Goal: Task Accomplishment & Management: Complete application form

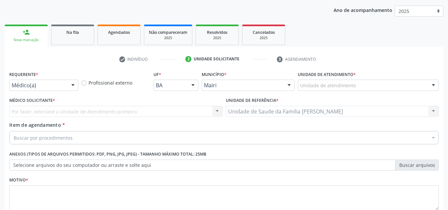
scroll to position [19, 0]
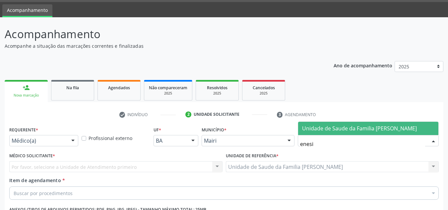
type input "enesia"
click at [313, 122] on span "Unidade de Saude da Familia [PERSON_NAME]" at bounding box center [368, 128] width 140 height 13
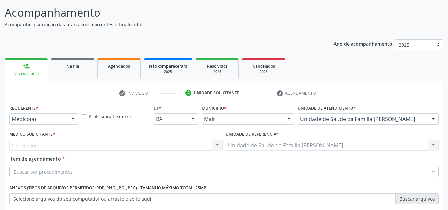
scroll to position [52, 0]
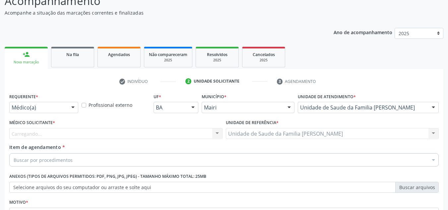
click at [35, 133] on div "Carregando... Nenhum resultado encontrado para: " " Não há nenhuma opção para s…" at bounding box center [115, 133] width 213 height 11
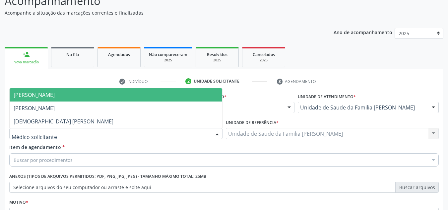
click at [46, 92] on span "[PERSON_NAME]" at bounding box center [34, 94] width 41 height 7
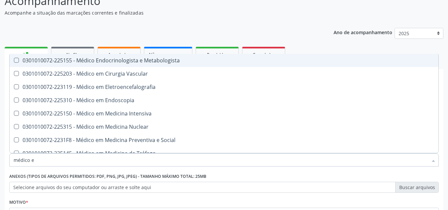
type input "médico en"
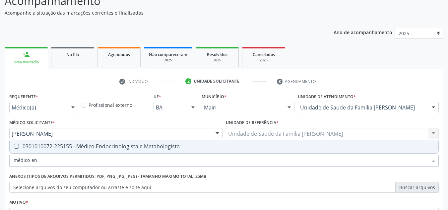
click at [47, 146] on div "0301010072-225155 - Médico Endocrinologista e Metabologista" at bounding box center [224, 146] width 421 height 5
checkbox Metabologista "true"
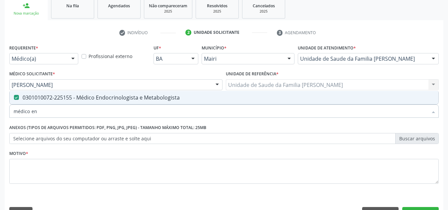
scroll to position [119, 0]
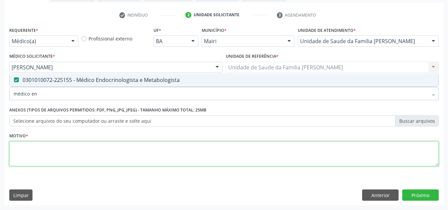
click at [64, 158] on textarea at bounding box center [223, 153] width 429 height 25
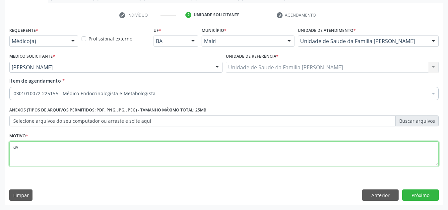
type textarea "a"
type textarea "AVALIAÇÃO"
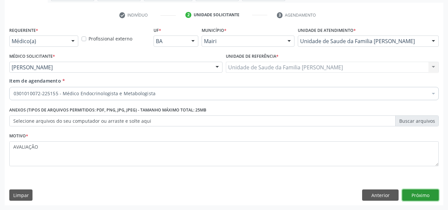
click at [411, 200] on button "Próximo" at bounding box center [420, 194] width 36 height 11
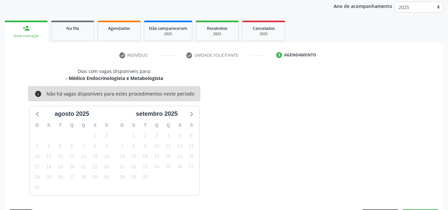
scroll to position [98, 0]
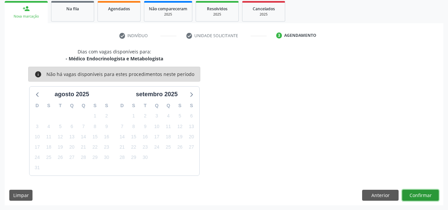
click at [413, 199] on button "Confirmar" at bounding box center [420, 195] width 36 height 11
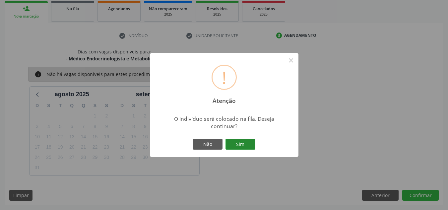
click at [250, 139] on button "Sim" at bounding box center [240, 144] width 30 height 11
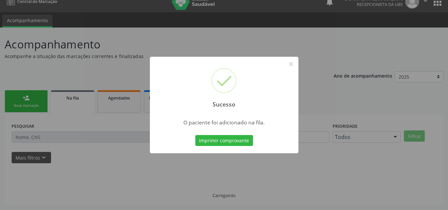
scroll to position [9, 0]
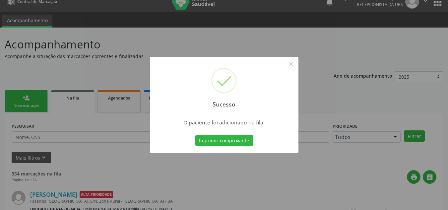
click at [41, 96] on div "Sucesso × O paciente foi adicionado na fila. Imprimir comprovante Cancel" at bounding box center [224, 105] width 448 height 210
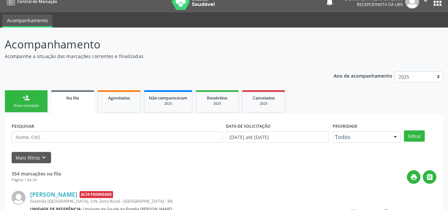
click at [41, 96] on link "person_add Nova marcação" at bounding box center [26, 101] width 43 height 22
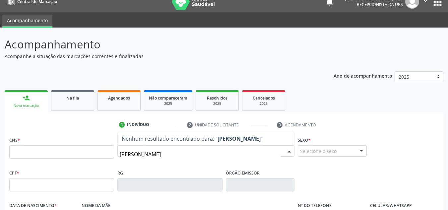
type input "[PERSON_NAME]"
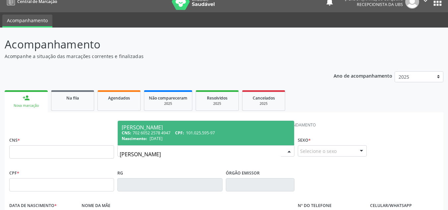
click at [152, 134] on div "CNS: 702 6052 2578 4947 CPF: 101.025.595-97" at bounding box center [206, 133] width 168 height 6
type input "702 6052 2578 4947"
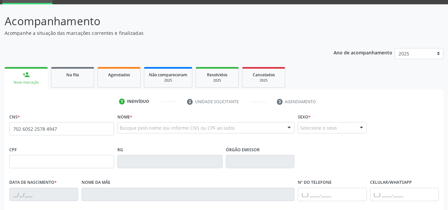
scroll to position [75, 0]
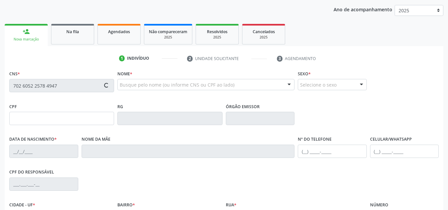
type input "101.025.595-97"
type input "[DATE]"
type input "Noelia de [PERSON_NAME]"
type input "[PHONE_NUMBER]"
type input "061.944.485-12"
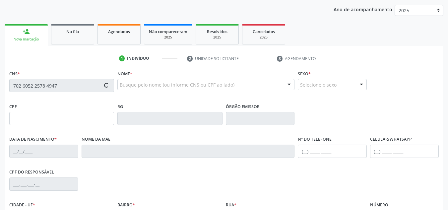
type input "S/N"
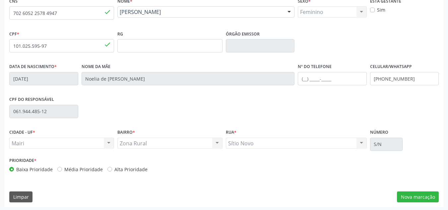
scroll to position [150, 0]
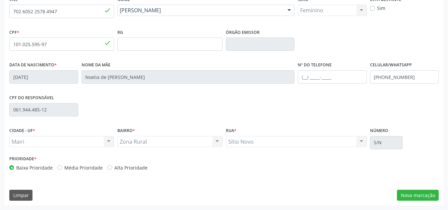
click at [114, 167] on label "Alta Prioridade" at bounding box center [130, 167] width 33 height 7
click at [108, 167] on input "Alta Prioridade" at bounding box center [109, 167] width 5 height 6
radio input "true"
click at [420, 193] on button "Nova marcação" at bounding box center [418, 195] width 42 height 11
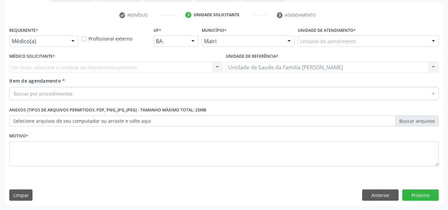
scroll to position [119, 0]
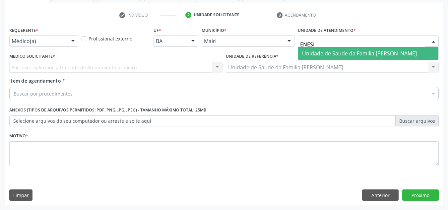
type input "ENESIA"
click at [322, 55] on span "Unidade de Saude da Familia [PERSON_NAME]" at bounding box center [359, 53] width 115 height 7
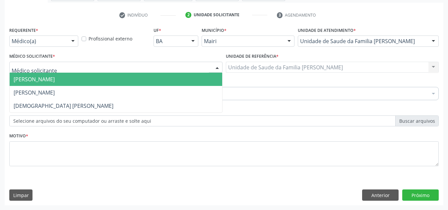
click at [36, 80] on span "[PERSON_NAME]" at bounding box center [34, 79] width 41 height 7
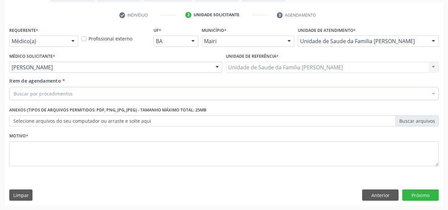
click at [35, 99] on div "Buscar por procedimentos" at bounding box center [223, 93] width 429 height 13
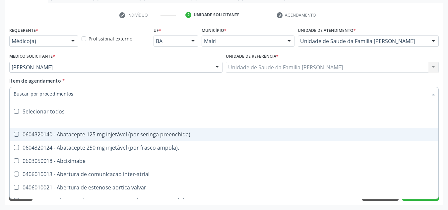
click at [35, 94] on input "Item de agendamento *" at bounding box center [221, 93] width 414 height 13
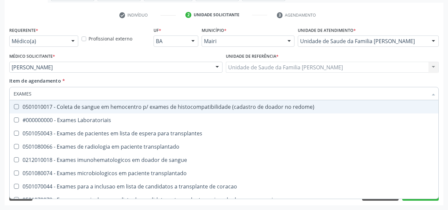
type input "EXAMES L"
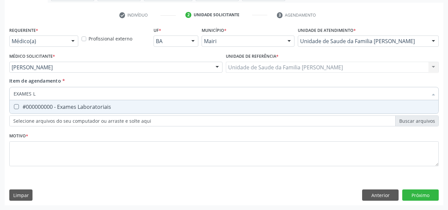
click at [36, 104] on div "#000000000 - Exames Laboratoriais" at bounding box center [224, 106] width 421 height 5
checkbox Laboratoriais "true"
drag, startPoint x: 52, startPoint y: 94, endPoint x: 3, endPoint y: 107, distance: 51.0
click at [3, 107] on div "Acompanhamento Acompanhe a situação das marcações correntes e finalizadas Relat…" at bounding box center [224, 64] width 448 height 292
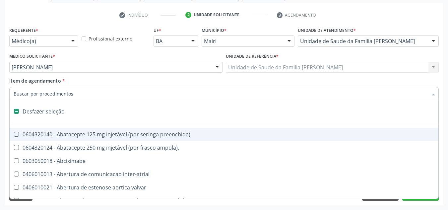
checkbox preenchida\) "false"
type input "B"
checkbox drenavel "true"
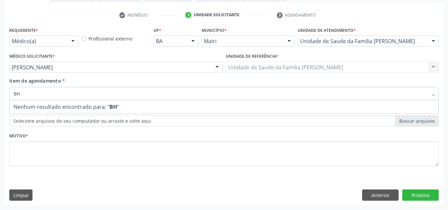
type input "B"
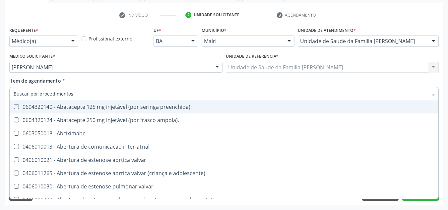
checkbox Laboratoriais "false"
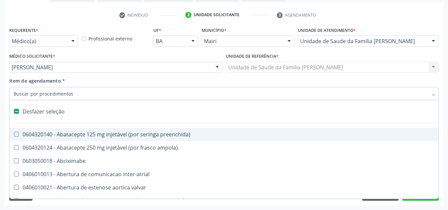
type input "B"
checkbox drenavel "true"
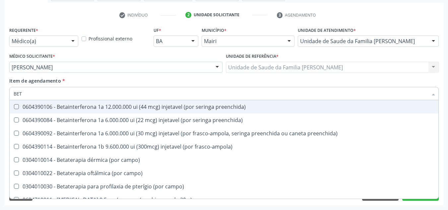
type input "BETA"
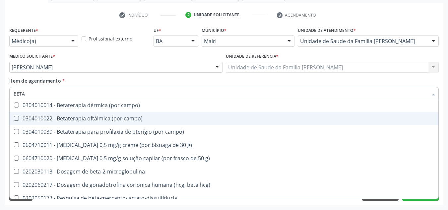
scroll to position [66, 0]
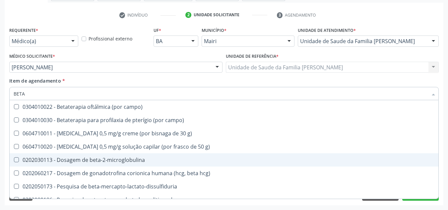
click at [53, 161] on div "0202030113 - Dosagem de beta-2-microglobulina" at bounding box center [224, 159] width 421 height 5
checkbox beta-2-microglobulina "true"
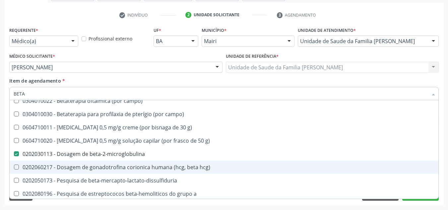
scroll to position [74, 0]
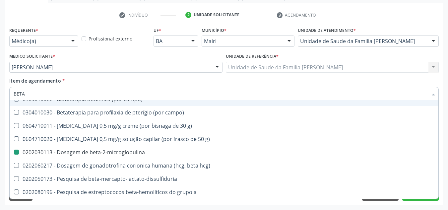
click at [117, 77] on div "Médico Solicitante * [PERSON_NAME] [PERSON_NAME] Thais [PERSON_NAME] dos Santos…" at bounding box center [116, 64] width 217 height 26
checkbox preenchida\) "true"
checkbox beta-2-microglobulina "false"
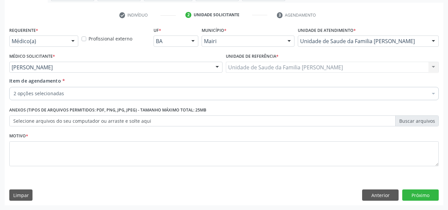
scroll to position [0, 0]
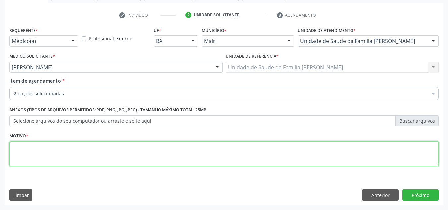
click at [44, 156] on textarea at bounding box center [223, 153] width 429 height 25
type textarea "SUA"
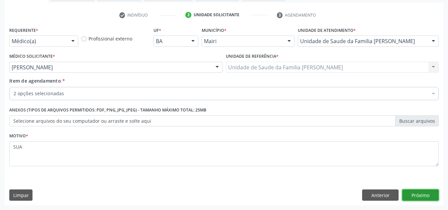
click at [410, 194] on button "Próximo" at bounding box center [420, 194] width 36 height 11
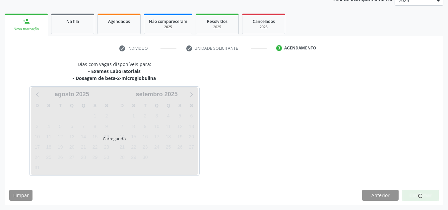
scroll to position [105, 0]
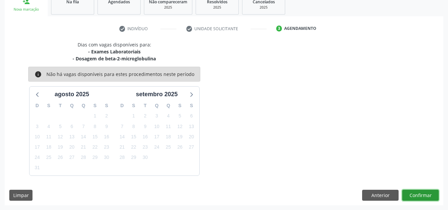
click at [410, 194] on button "Confirmar" at bounding box center [420, 195] width 36 height 11
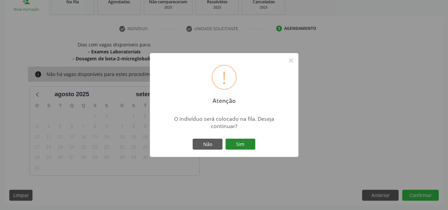
click at [245, 147] on button "Sim" at bounding box center [240, 144] width 30 height 11
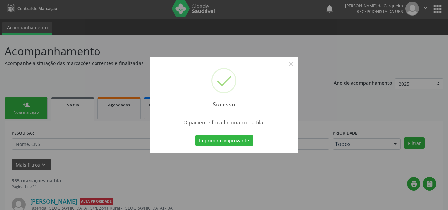
scroll to position [0, 0]
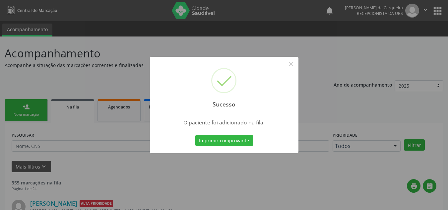
click at [296, 182] on div "Sucesso × O paciente foi adicionado na fila. Imprimir comprovante Cancel" at bounding box center [224, 105] width 448 height 210
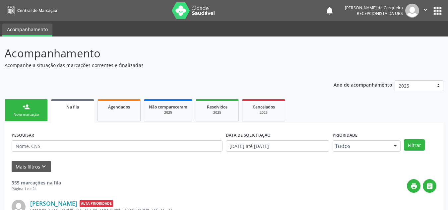
click at [25, 108] on div "person_add" at bounding box center [26, 106] width 7 height 7
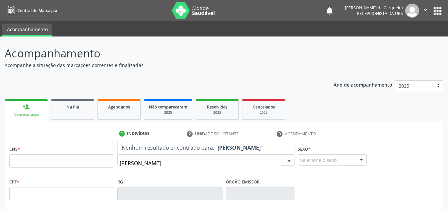
type input "[PERSON_NAME]"
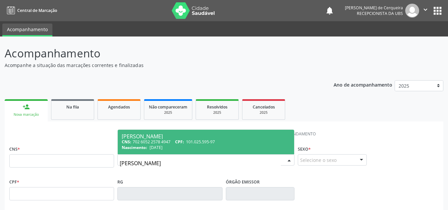
click at [210, 140] on span "101.025.595-97" at bounding box center [200, 142] width 29 height 6
type input "702 6052 2578 4947"
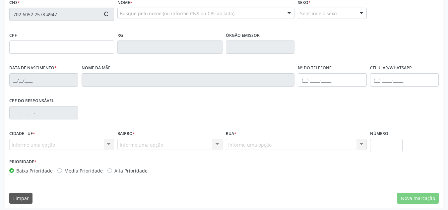
scroll to position [150, 0]
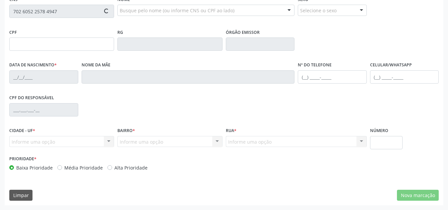
type input "101.025.595-97"
type input "[DATE]"
type input "Noelia de [PERSON_NAME]"
type input "[PHONE_NUMBER]"
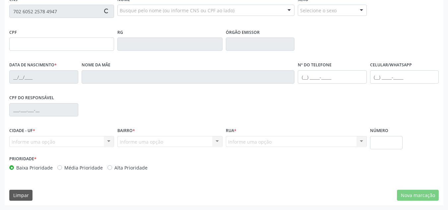
type input "061.944.485-12"
type input "S/N"
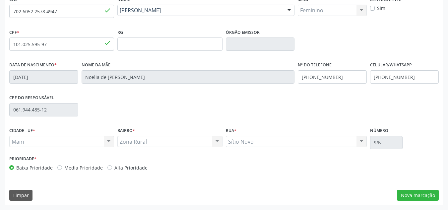
click at [114, 168] on label "Alta Prioridade" at bounding box center [130, 167] width 33 height 7
click at [109, 168] on input "Alta Prioridade" at bounding box center [109, 167] width 5 height 6
radio input "true"
click at [415, 192] on button "Nova marcação" at bounding box center [418, 195] width 42 height 11
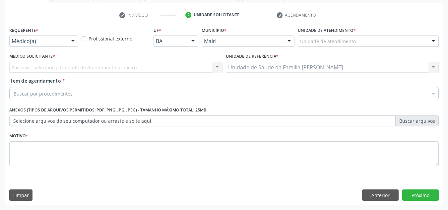
scroll to position [119, 0]
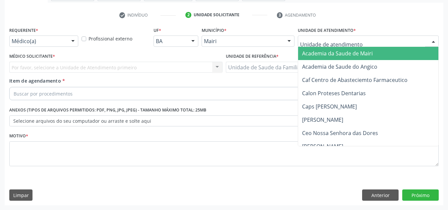
click at [315, 37] on div at bounding box center [368, 40] width 141 height 11
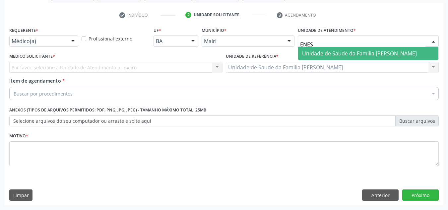
type input "ENESI"
click at [315, 52] on span "Unidade de Saude da Familia [PERSON_NAME]" at bounding box center [359, 53] width 115 height 7
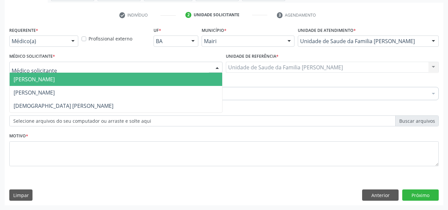
click at [28, 77] on span "[PERSON_NAME]" at bounding box center [34, 79] width 41 height 7
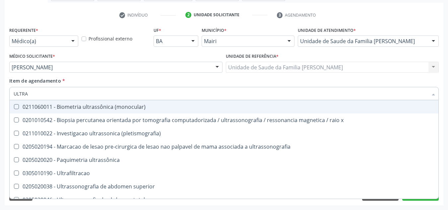
type input "ULTRAS"
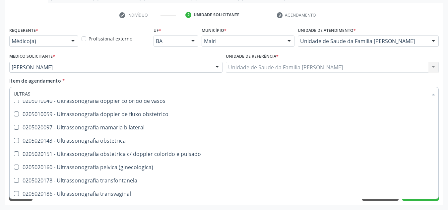
scroll to position [207, 0]
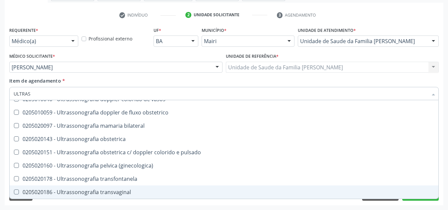
click at [99, 193] on div "0205020186 - Ultrassonografia transvaginal" at bounding box center [224, 191] width 421 height 5
checkbox transvaginal "true"
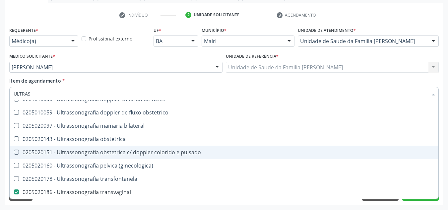
click at [232, 151] on div "0205020151 - Ultrassonografia obstetrica c/ doppler colorido e pulsado" at bounding box center [224, 152] width 421 height 5
click at [13, 154] on div at bounding box center [12, 152] width 5 height 5
checkbox pulsado "false"
click at [0, 154] on div "Acompanhamento Acompanhe a situação das marcações correntes e finalizadas Relat…" at bounding box center [224, 64] width 448 height 292
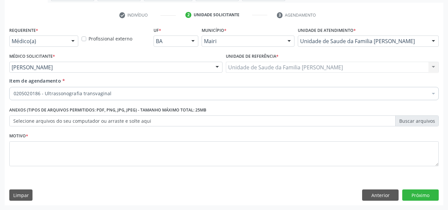
scroll to position [0, 0]
click at [3, 156] on div "Acompanhamento Acompanhe a situação das marcações correntes e finalizadas Relat…" at bounding box center [224, 64] width 448 height 292
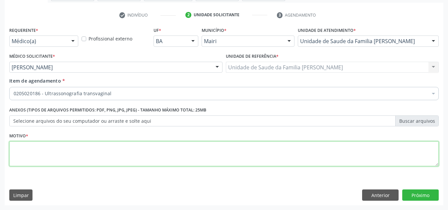
click at [34, 153] on textarea at bounding box center [223, 153] width 429 height 25
type textarea "SUA"
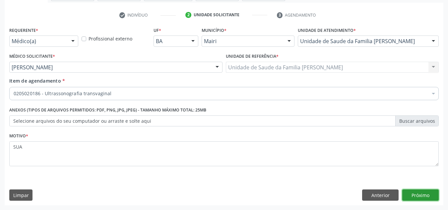
click at [412, 197] on button "Próximo" at bounding box center [420, 194] width 36 height 11
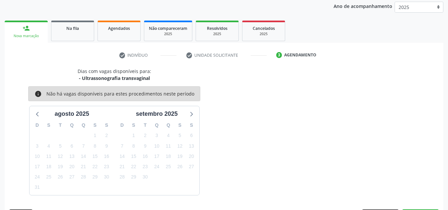
scroll to position [98, 0]
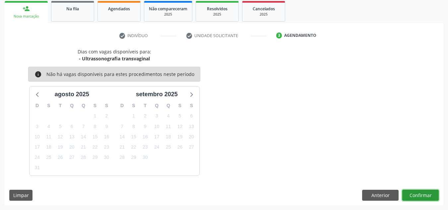
click at [412, 196] on button "Confirmar" at bounding box center [420, 195] width 36 height 11
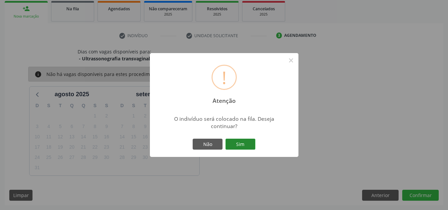
click at [234, 142] on button "Sim" at bounding box center [240, 144] width 30 height 11
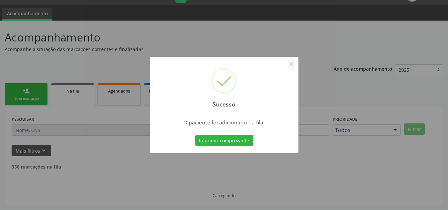
scroll to position [9, 0]
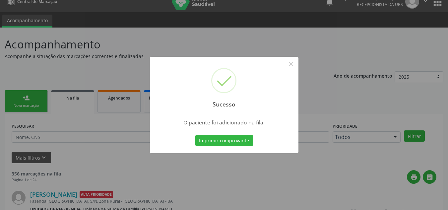
drag, startPoint x: 100, startPoint y: 80, endPoint x: 58, endPoint y: 83, distance: 42.5
click at [99, 80] on div "Sucesso × O paciente foi adicionado na fila. Imprimir comprovante Cancel" at bounding box center [224, 105] width 448 height 210
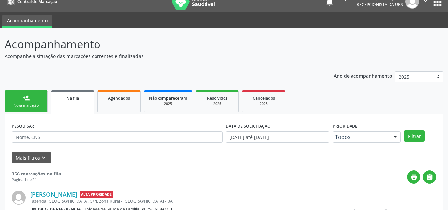
click at [38, 101] on link "person_add Nova marcação" at bounding box center [26, 101] width 43 height 22
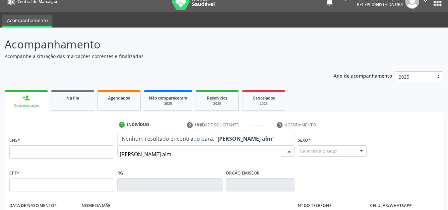
type input "[PERSON_NAME]"
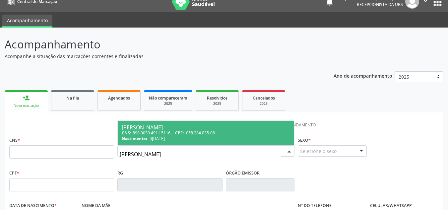
click at [157, 129] on div "[PERSON_NAME]" at bounding box center [206, 127] width 168 height 5
type input "898 0030 4911 5116"
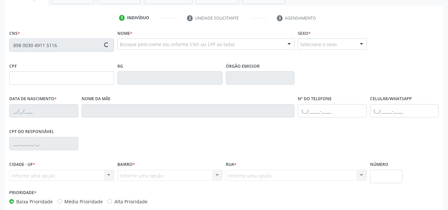
type input "058.284.035-08"
type input "0[DATE]"
type input "[PERSON_NAME]"
type input "[PHONE_NUMBER]"
type input "S/N"
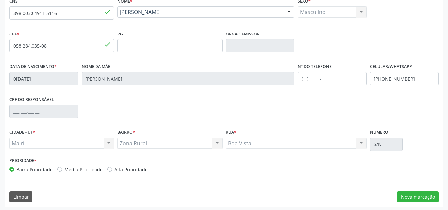
scroll to position [150, 0]
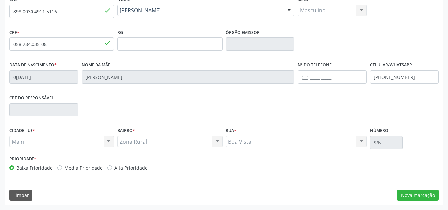
click at [64, 168] on label "Média Prioridade" at bounding box center [83, 167] width 38 height 7
click at [57, 168] on input "Média Prioridade" at bounding box center [59, 167] width 5 height 6
radio input "true"
click at [429, 196] on button "Nova marcação" at bounding box center [418, 195] width 42 height 11
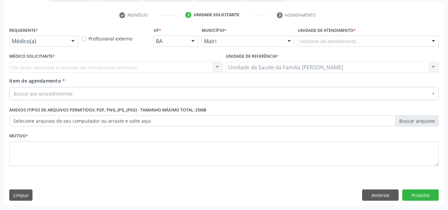
scroll to position [119, 0]
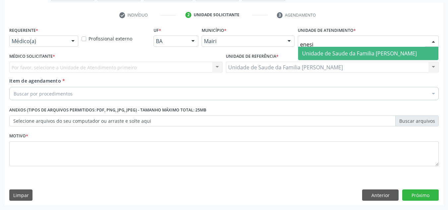
type input "enesia"
drag, startPoint x: 327, startPoint y: 52, endPoint x: 247, endPoint y: 62, distance: 80.5
click at [326, 53] on span "Unidade de Saude da Familia [PERSON_NAME]" at bounding box center [359, 53] width 115 height 7
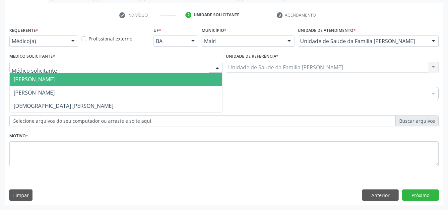
click at [33, 75] on span "[PERSON_NAME]" at bounding box center [116, 79] width 213 height 13
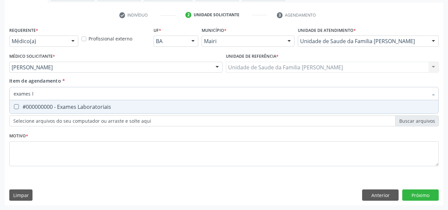
type input "exames la"
click at [36, 109] on div "#000000000 - Exames Laboratoriais" at bounding box center [224, 106] width 421 height 5
checkbox Laboratoriais "true"
drag, startPoint x: 41, startPoint y: 95, endPoint x: 0, endPoint y: 103, distance: 41.5
click at [0, 103] on div "Acompanhamento Acompanhe a situação das marcações correntes e finalizadas Relat…" at bounding box center [224, 64] width 448 height 292
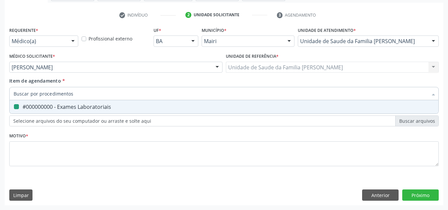
checkbox Laboratoriais "false"
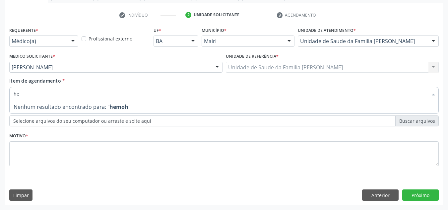
type input "h"
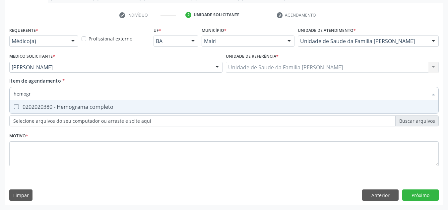
type input "hemogra"
click at [14, 107] on completo at bounding box center [16, 106] width 5 height 5
click at [14, 107] on completo "checkbox" at bounding box center [12, 106] width 4 height 4
checkbox completo "true"
drag, startPoint x: 49, startPoint y: 95, endPoint x: 0, endPoint y: 103, distance: 49.6
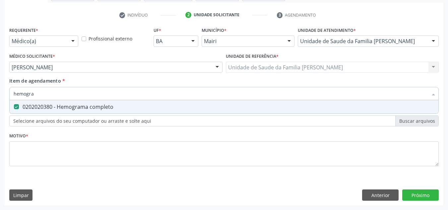
click at [0, 103] on div "Acompanhamento Acompanhe a situação das marcações correntes e finalizadas Relat…" at bounding box center [224, 64] width 448 height 292
checkbox completo "false"
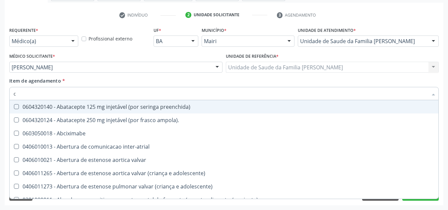
type input "co"
checkbox osseo "true"
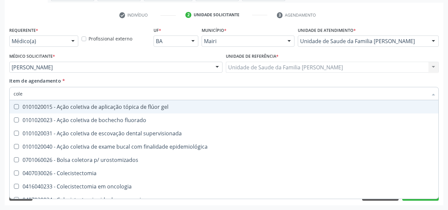
type input "coles"
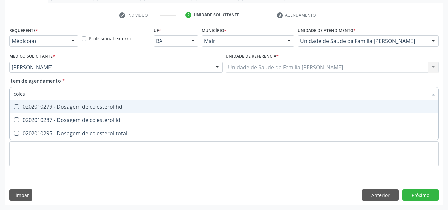
click at [83, 106] on div "0202010279 - Dosagem de colesterol hdl" at bounding box center [224, 106] width 421 height 5
checkbox hdl "true"
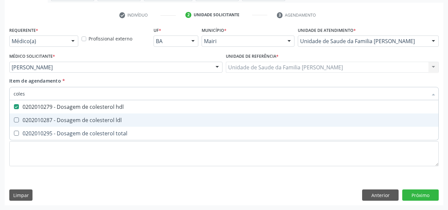
click at [81, 120] on div "0202010287 - Dosagem de colesterol ldl" at bounding box center [224, 119] width 421 height 5
checkbox ldl "true"
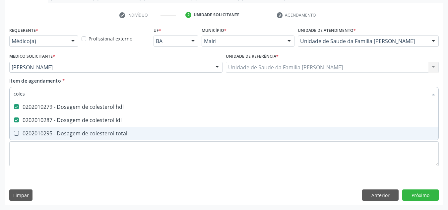
click at [81, 129] on span "0202010295 - Dosagem de colesterol total" at bounding box center [224, 133] width 429 height 13
checkbox total "true"
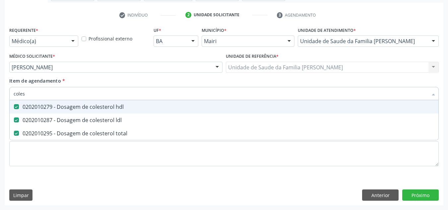
drag, startPoint x: 45, startPoint y: 99, endPoint x: 0, endPoint y: 104, distance: 45.0
click at [0, 104] on div "Acompanhamento Acompanhe a situação das marcações correntes e finalizadas Relat…" at bounding box center [224, 64] width 448 height 292
checkbox hdl "false"
checkbox ldl "false"
checkbox total "false"
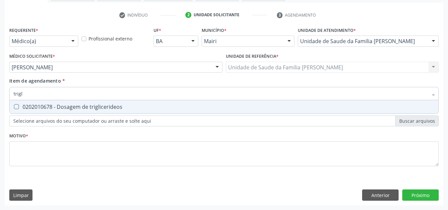
type input "trigli"
click at [16, 107] on triglicerideos at bounding box center [16, 106] width 5 height 5
click at [14, 107] on triglicerideos "checkbox" at bounding box center [12, 106] width 4 height 4
checkbox triglicerideos "true"
drag, startPoint x: 24, startPoint y: 97, endPoint x: 9, endPoint y: 98, distance: 15.3
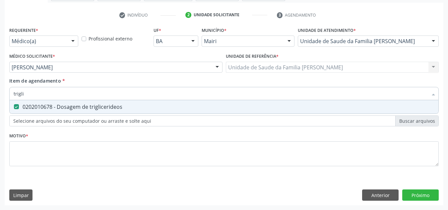
click at [9, 98] on div "Item de agendamento * trigli Desfazer seleção 0202010678 - Dosagem de triglicer…" at bounding box center [224, 90] width 433 height 26
checkbox triglicerideos "false"
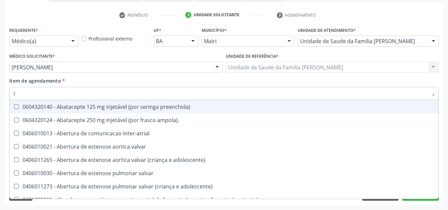
type input "tg"
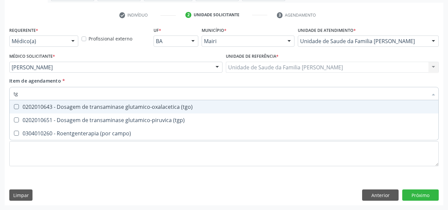
click at [23, 106] on div "0202010643 - Dosagem de transaminase glutamico-oxalacetica (tgo)" at bounding box center [224, 106] width 421 height 5
checkbox \(tgo\) "true"
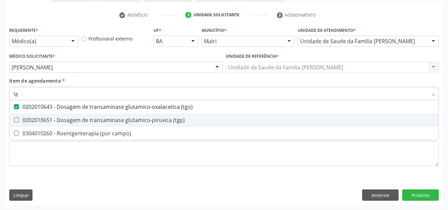
click at [24, 118] on div "0202010651 - Dosagem de transaminase glutamico-piruvica (tgp)" at bounding box center [224, 119] width 421 height 5
checkbox \(tgp\) "true"
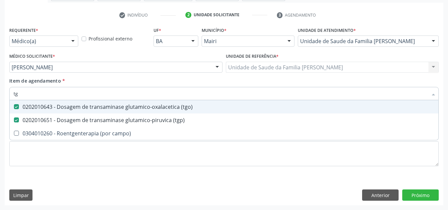
drag, startPoint x: 25, startPoint y: 93, endPoint x: 0, endPoint y: 97, distance: 25.2
click at [0, 97] on div "Acompanhamento Acompanhe a situação das marcações correntes e finalizadas Relat…" at bounding box center [224, 64] width 448 height 292
checkbox \(tgo\) "false"
checkbox \(tgp\) "false"
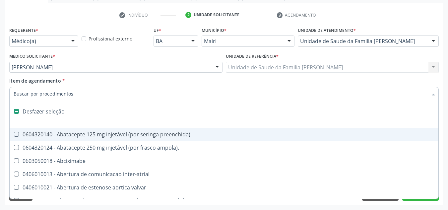
type input "u"
checkbox sexual "true"
checkbox aparentado "true"
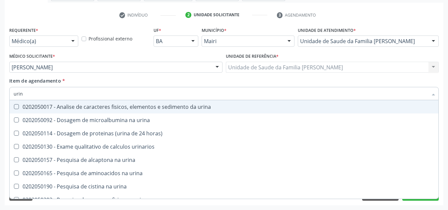
type input "urina"
click at [40, 106] on div "0202050017 - Analise de caracteres fisicos, elementos e sedimento da urina" at bounding box center [224, 106] width 421 height 5
checkbox urina "true"
drag, startPoint x: 29, startPoint y: 91, endPoint x: 6, endPoint y: 98, distance: 24.0
click at [6, 98] on div "Requerente * Médico(a) Médico(a) Enfermeiro(a) Paciente Nenhum resultado encont…" at bounding box center [224, 115] width 439 height 180
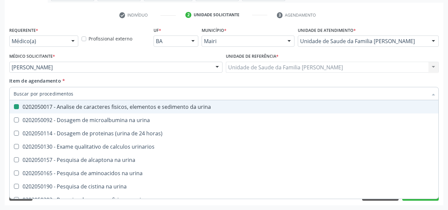
checkbox urina "false"
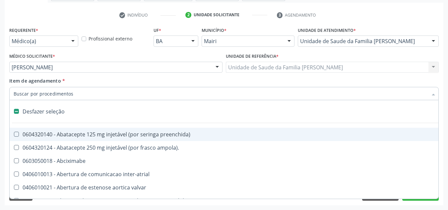
type input "f"
checkbox reabilitacao "true"
checkbox urina "false"
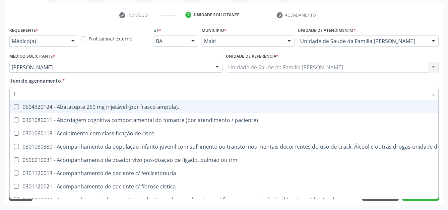
type input "fe"
checkbox urina "false"
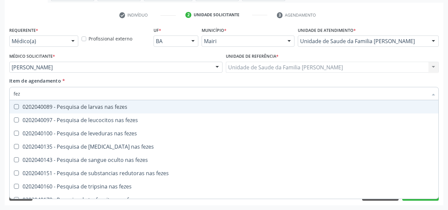
type input "feze"
click at [16, 104] on fezes at bounding box center [16, 106] width 5 height 5
click at [14, 104] on fezes "checkbox" at bounding box center [12, 106] width 4 height 4
checkbox fezes "true"
drag, startPoint x: 28, startPoint y: 95, endPoint x: 0, endPoint y: 98, distance: 27.8
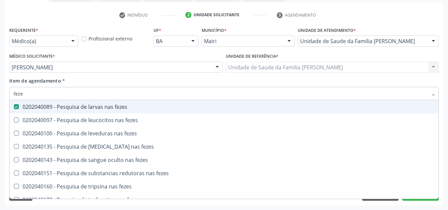
click at [0, 98] on div "Acompanhamento Acompanhe a situação das marcações correntes e finalizadas Relat…" at bounding box center [224, 64] width 448 height 292
checkbox fezes "false"
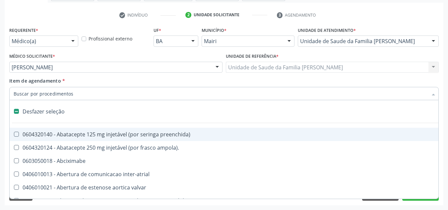
type input "p"
checkbox urina "false"
checkbox base "true"
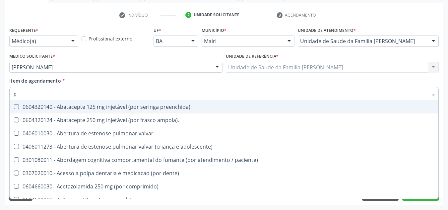
type input "po"
checkbox \(tgp\) "false"
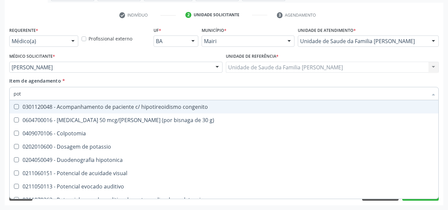
type input "pota"
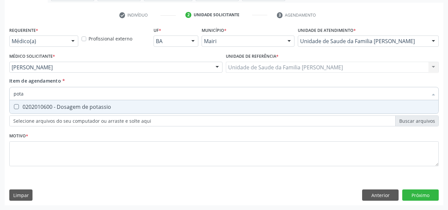
click at [13, 106] on div at bounding box center [12, 106] width 5 height 5
checkbox potassio "true"
drag, startPoint x: 21, startPoint y: 95, endPoint x: 2, endPoint y: 102, distance: 19.8
click at [2, 102] on div "Acompanhamento Acompanhe a situação das marcações correntes e finalizadas Relat…" at bounding box center [224, 64] width 448 height 292
checkbox potassio "false"
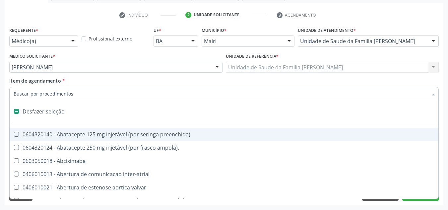
type input "s"
checkbox revestido\) "true"
checkbox urina "false"
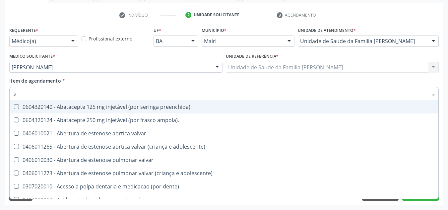
type input "so"
checkbox urina "false"
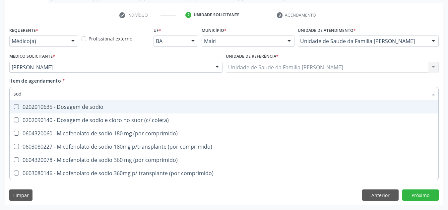
type input "sodi"
click at [29, 109] on div "0202010635 - Dosagem de sodio" at bounding box center [224, 106] width 421 height 5
checkbox sodio "true"
drag, startPoint x: 21, startPoint y: 92, endPoint x: 9, endPoint y: 96, distance: 12.6
click at [9, 96] on div "Item de agendamento * [PERSON_NAME] seleção 0202010635 - Dosagem de sodio 02020…" at bounding box center [224, 90] width 433 height 26
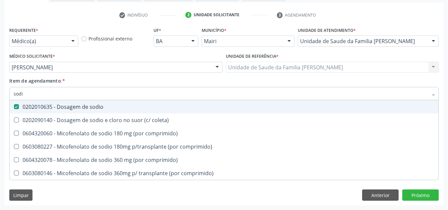
drag, startPoint x: 25, startPoint y: 95, endPoint x: 12, endPoint y: 99, distance: 13.6
click at [12, 99] on div "sodi" at bounding box center [223, 93] width 429 height 13
checkbox sodio "false"
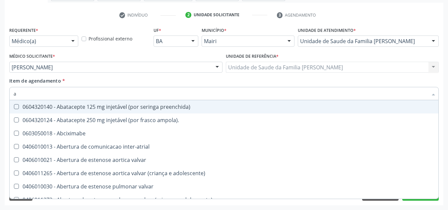
type input "ac"
checkbox cnrac\) "true"
checkbox urina "false"
checkbox população "true"
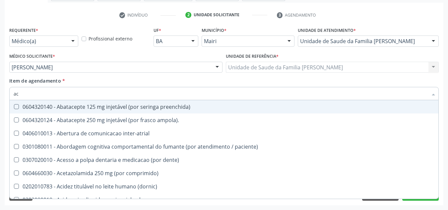
type input "aci"
checkbox urina "false"
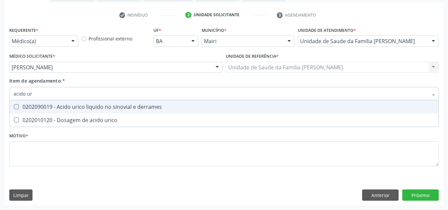
type input "acido uri"
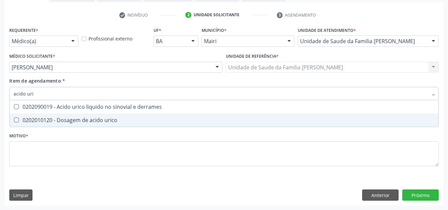
click at [45, 121] on div "0202010120 - Dosagem de acido urico" at bounding box center [224, 119] width 421 height 5
checkbox urico "true"
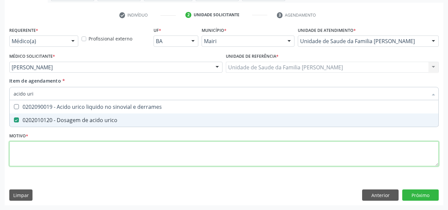
click at [24, 158] on div "Requerente * Médico(a) Médico(a) Enfermeiro(a) Paciente Nenhum resultado encont…" at bounding box center [223, 100] width 429 height 150
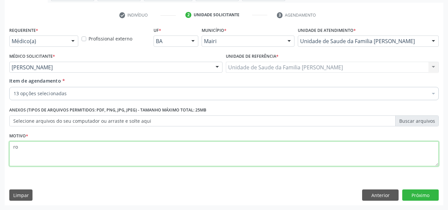
type textarea "r"
type textarea "ROTINA"
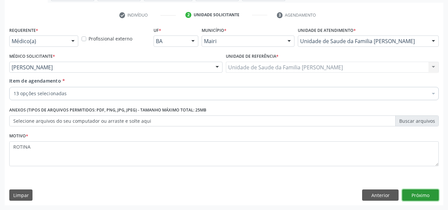
click at [419, 191] on button "Próximo" at bounding box center [420, 194] width 36 height 11
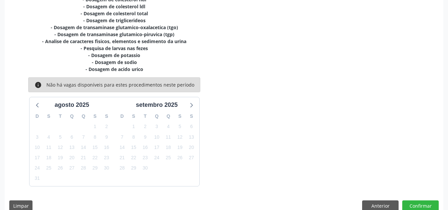
scroll to position [182, 0]
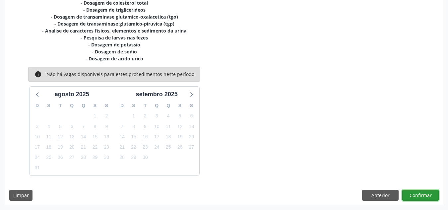
click at [419, 192] on button "Confirmar" at bounding box center [420, 195] width 36 height 11
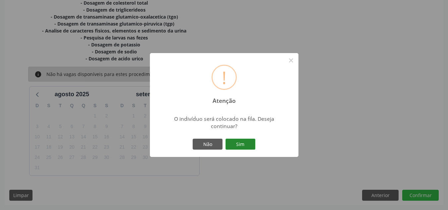
click at [241, 143] on button "Sim" at bounding box center [240, 144] width 30 height 11
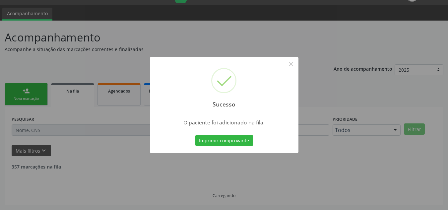
scroll to position [9, 0]
